Goal: Transaction & Acquisition: Purchase product/service

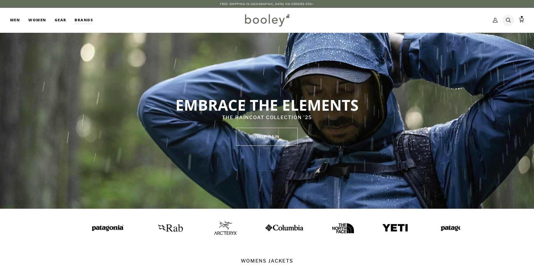
click at [509, 17] on icon at bounding box center [508, 20] width 5 height 8
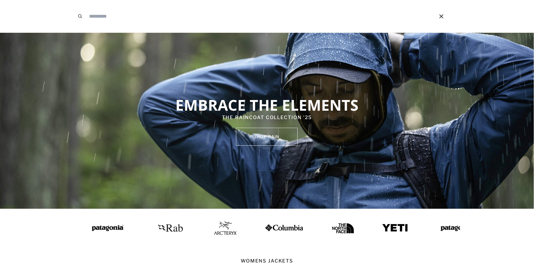
click at [122, 19] on input "Search our store" at bounding box center [253, 16] width 334 height 32
type input "****"
click at [74, 0] on button "Search" at bounding box center [80, 16] width 12 height 32
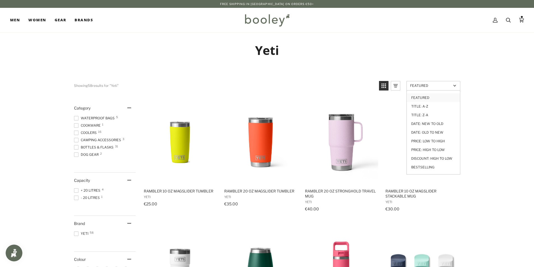
click at [441, 84] on span "Featured" at bounding box center [430, 85] width 41 height 4
click at [439, 85] on span "Featured" at bounding box center [430, 85] width 41 height 4
click at [444, 143] on link "Price: Low to High" at bounding box center [432, 141] width 53 height 9
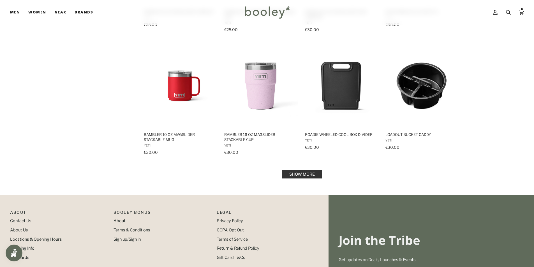
scroll to position [532, 0]
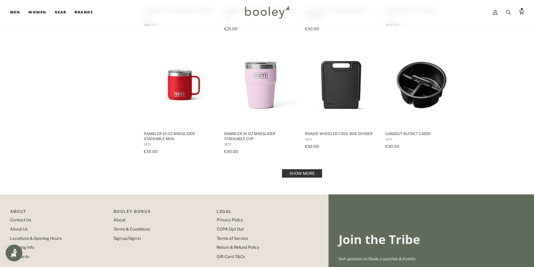
click at [313, 176] on link "Show more" at bounding box center [302, 173] width 40 height 8
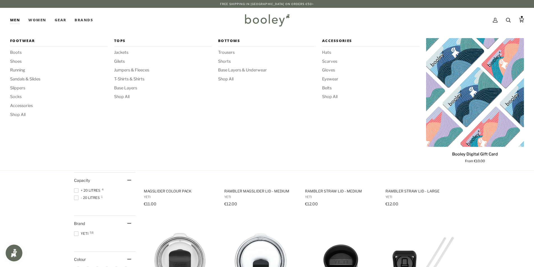
click at [18, 17] on link "Men" at bounding box center [17, 20] width 14 height 25
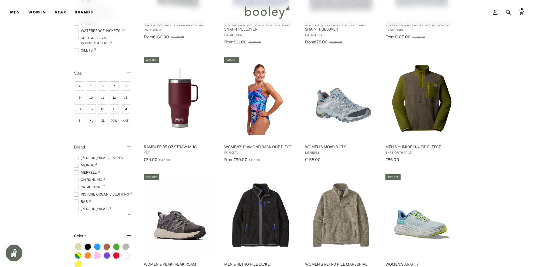
scroll to position [151, 0]
click at [78, 210] on span "YETI 3" at bounding box center [82, 210] width 16 height 5
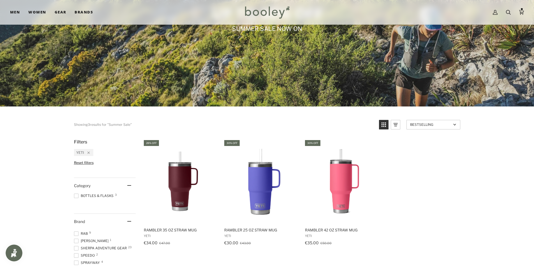
scroll to position [112, 0]
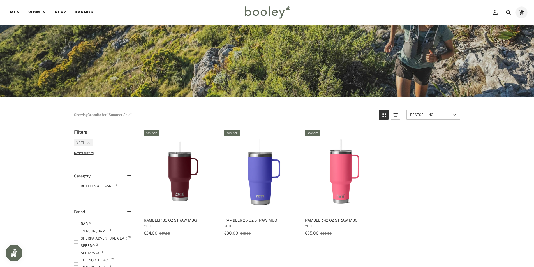
click at [522, 9] on icon at bounding box center [521, 12] width 5 height 8
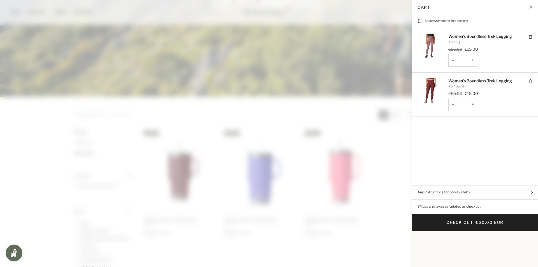
click at [528, 7] on button "Close" at bounding box center [531, 7] width 14 height 14
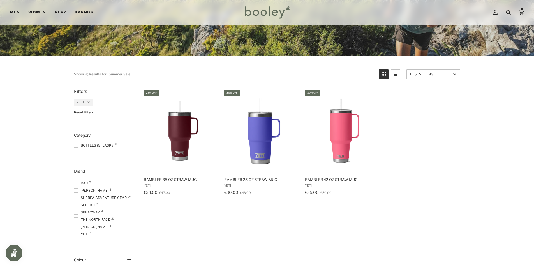
scroll to position [196, 0]
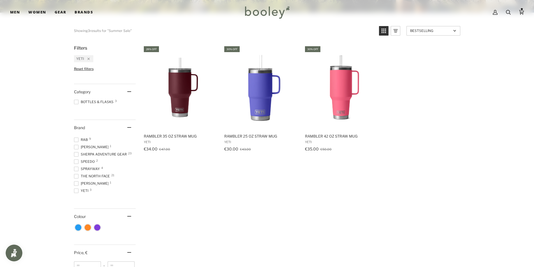
click at [88, 59] on icon "Remove filter: YETI" at bounding box center [88, 59] width 2 height 2
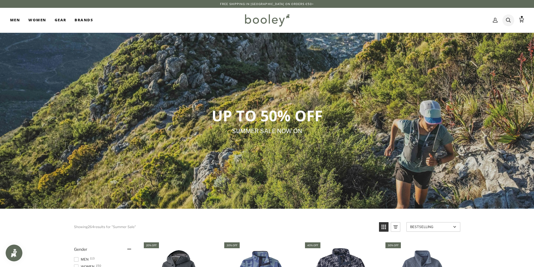
click at [509, 18] on icon at bounding box center [508, 20] width 5 height 8
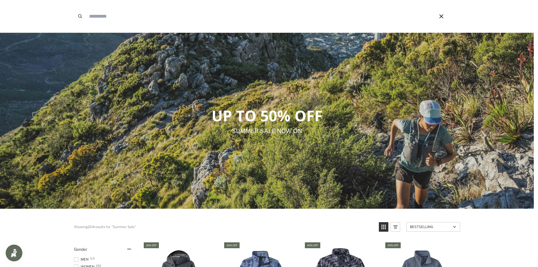
click at [119, 19] on input "Search our store" at bounding box center [253, 16] width 334 height 32
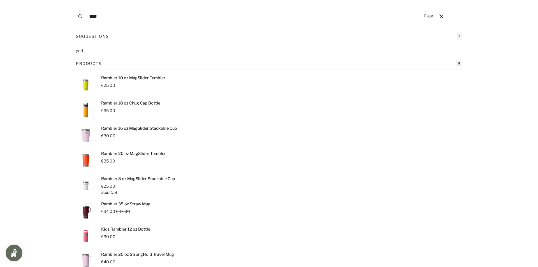
type input "****"
click at [74, 0] on button "Search" at bounding box center [80, 16] width 12 height 32
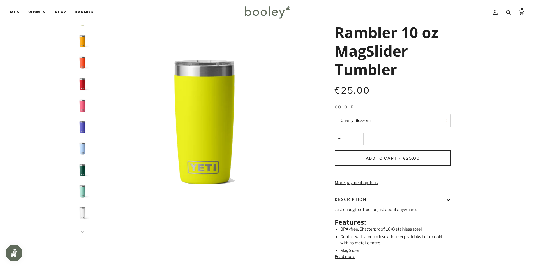
click at [84, 61] on img "Yeti Rambler 10 oz MagSlider Tumbler Papaya - Booley Galway" at bounding box center [82, 62] width 17 height 17
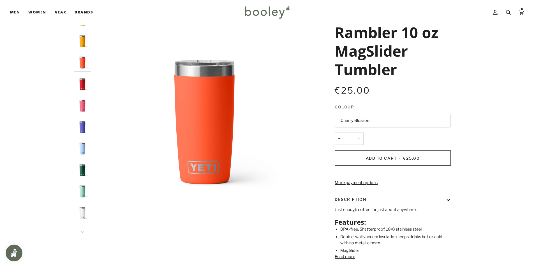
click at [390, 123] on button "Cherry Blossom" at bounding box center [392, 121] width 116 height 14
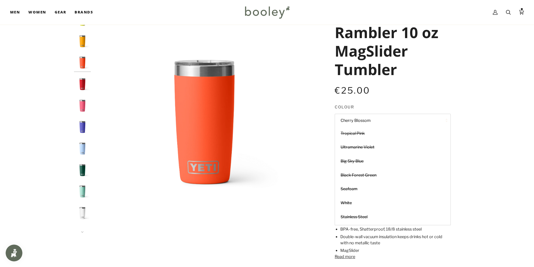
scroll to position [111, 0]
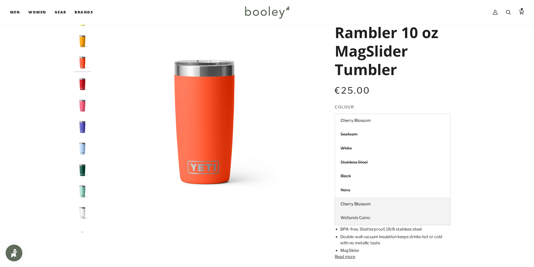
click at [364, 218] on span "Wetlands Camo" at bounding box center [355, 217] width 30 height 5
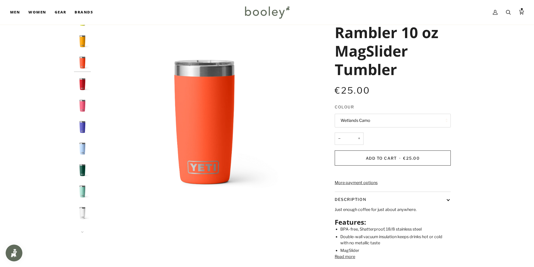
click at [82, 149] on img "Yeti Rambler 10 oz MagSlider Tumbler Big Sky Blue - Booley Galway" at bounding box center [82, 148] width 17 height 17
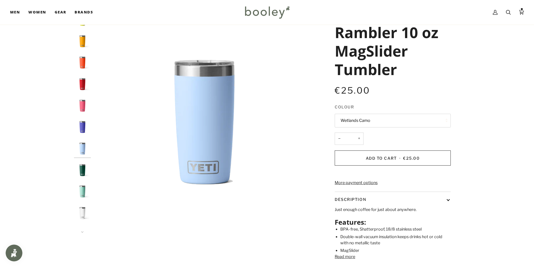
scroll to position [27, 0]
click at [84, 125] on img "Yeti Rambler 10 oz MagSlider Tumbler Big Sky Blue - Booley Galway" at bounding box center [82, 121] width 17 height 17
click at [85, 120] on img "Yeti Rambler 10 oz MagSlider Tumbler Big Sky Blue - Booley Galway" at bounding box center [82, 121] width 17 height 17
click at [381, 118] on button "Wetlands Camo" at bounding box center [392, 121] width 116 height 14
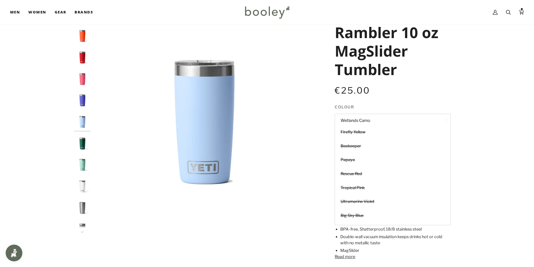
scroll to position [0, 0]
click at [478, 129] on div at bounding box center [267, 153] width 534 height 285
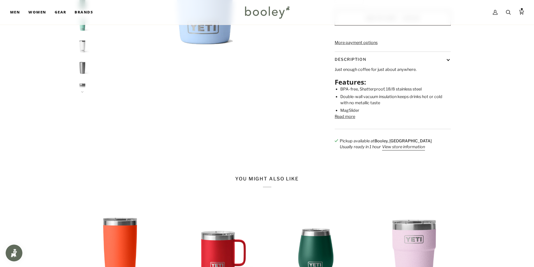
scroll to position [280, 0]
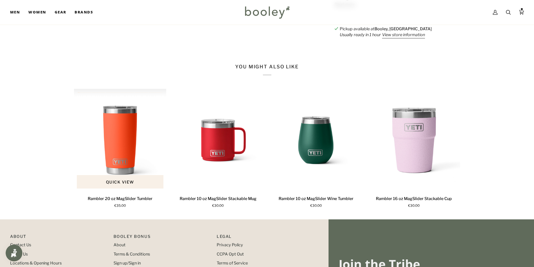
click at [114, 147] on img "Rambler 20 oz MagSlider Tumbler" at bounding box center [120, 140] width 92 height 103
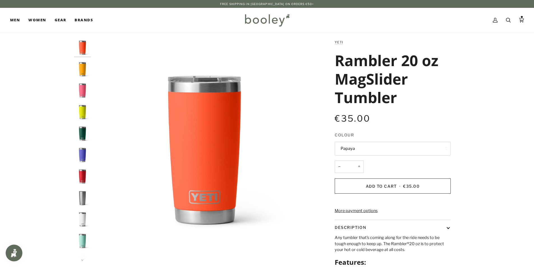
click at [82, 91] on img "Yeti Rambler 20 oz MagSlider Tumbler Tropical Pink - Booley Galway" at bounding box center [82, 90] width 17 height 17
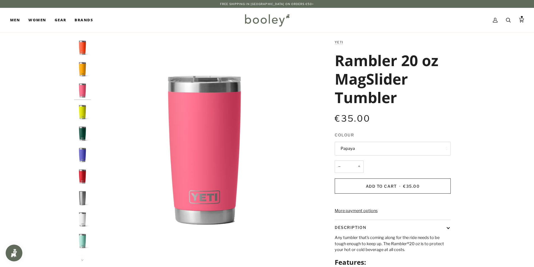
click at [83, 75] on img "Yeti Rambler 20 oz MagSlider Tumbler Beekeeper - Booley Galway" at bounding box center [82, 69] width 17 height 17
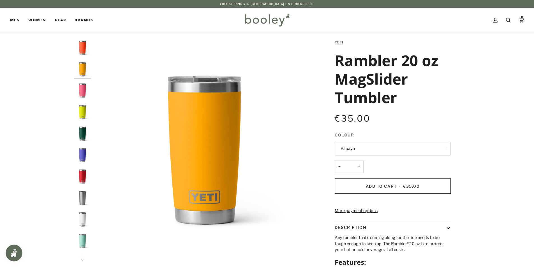
click at [82, 57] on div at bounding box center [84, 150] width 20 height 222
click at [82, 51] on img "Yeti Rambler 20 oz MagSlider Tumbler Papaya - Booley Galway" at bounding box center [82, 47] width 17 height 17
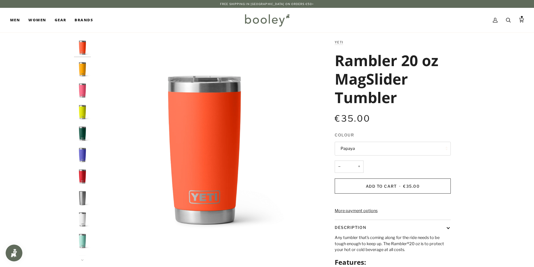
click at [82, 86] on img "Yeti Rambler 20 oz MagSlider Tumbler Tropical Pink - Booley Galway" at bounding box center [82, 90] width 17 height 17
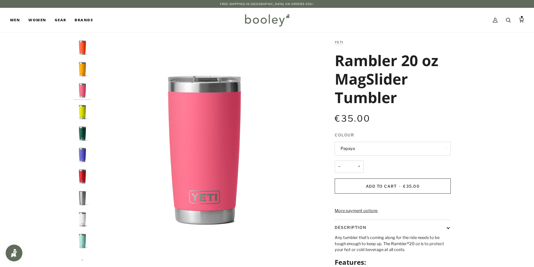
click at [85, 113] on img "Yeti Rambler 20 oz MagSlider Tumbler Firefly Yellow - Booley Galway" at bounding box center [82, 112] width 17 height 17
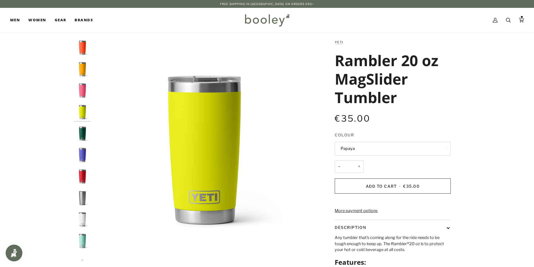
click at [85, 137] on img "Yeti Rambler 20 oz MagSlider Tumbler Black Forest Green - Booley Galway" at bounding box center [82, 133] width 17 height 17
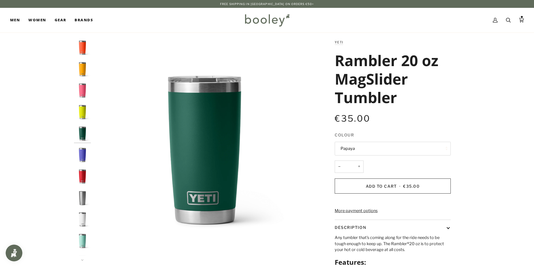
click at [88, 162] on img "Yeti Rambler 20 oz MagSlider Tumbler Ultramarine Violet - Booley Galway" at bounding box center [82, 154] width 17 height 17
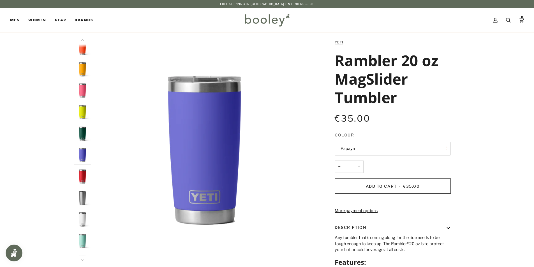
scroll to position [5, 0]
click at [88, 174] on img "Yeti Rambler 20 oz MagSlider Tumbler Rescue Red - Booley Galway" at bounding box center [82, 171] width 17 height 17
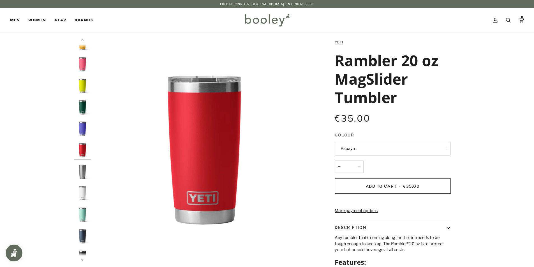
scroll to position [27, 0]
click at [83, 176] on img "Yeti Rambler 20 oz MagSlider Tumbler Stainless Steel - Booley Galway" at bounding box center [82, 171] width 17 height 17
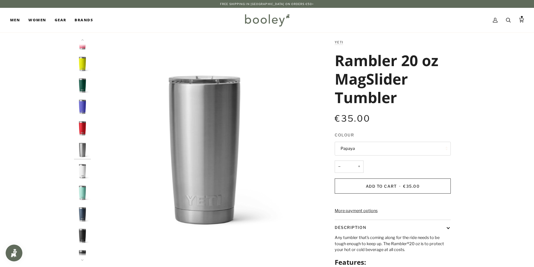
click at [83, 188] on img "Yeti Rambler 20 oz MagSlider Tumbler Seafoam - Booley Galway" at bounding box center [82, 192] width 17 height 17
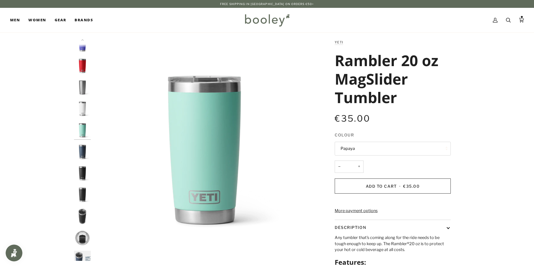
scroll to position [122, 0]
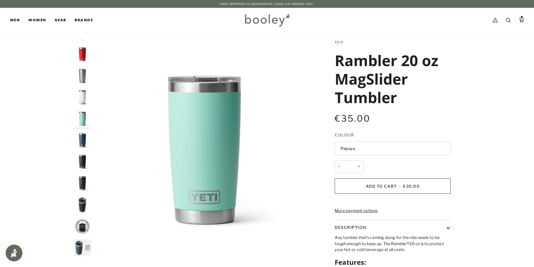
click at [82, 159] on img "Yeti Rambler 20 oz MagSlider Tumbler Black - Booley Galway" at bounding box center [82, 161] width 17 height 17
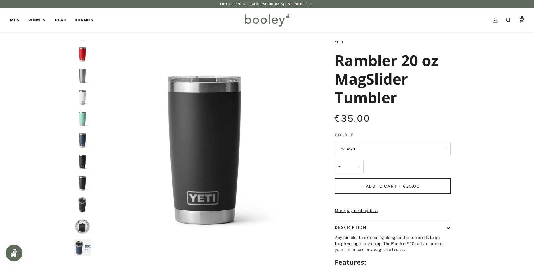
click at [83, 187] on img "Yeti Rambler 20 oz MagSlider Tumbler Black - Booley Galway" at bounding box center [82, 183] width 17 height 17
click at [83, 203] on img "Yeti Rambler 20 oz MagSlider Tumbler Black - Booley Galway" at bounding box center [82, 204] width 17 height 17
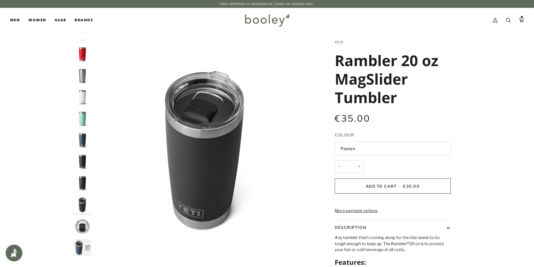
click at [83, 226] on img "Yeti Rambler 20 oz MagSlider Tumbler - Booley Galway" at bounding box center [82, 226] width 17 height 17
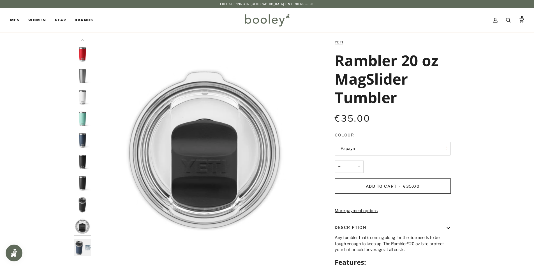
click at [82, 243] on img "Yeti Rambler 20 oz MagSlider Tumbler - Booley Galway" at bounding box center [82, 247] width 17 height 17
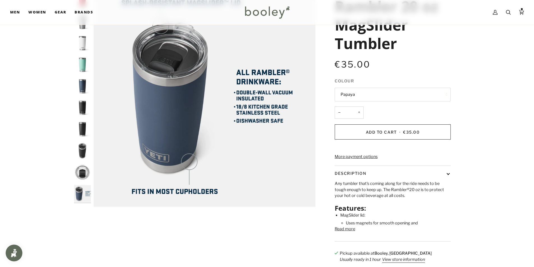
scroll to position [0, 0]
